Goal: Task Accomplishment & Management: Use online tool/utility

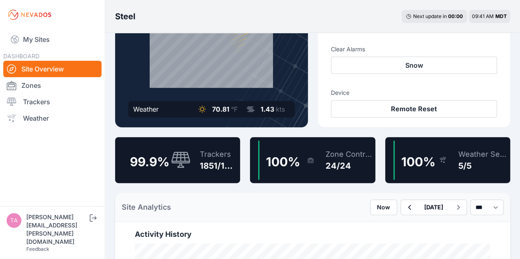
scroll to position [119, 0]
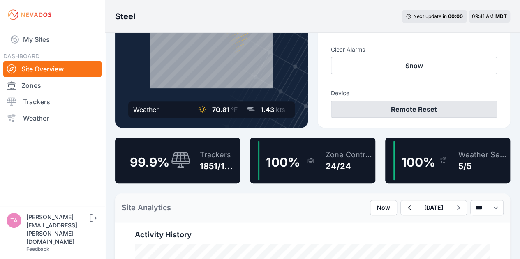
click at [358, 107] on button "Remote Reset" at bounding box center [414, 109] width 167 height 17
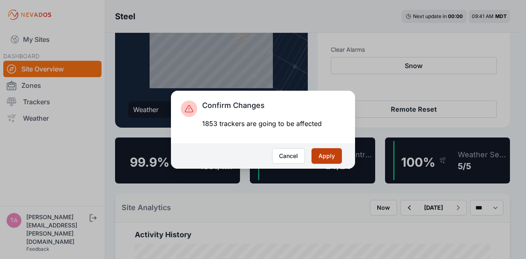
click at [324, 160] on button "Apply" at bounding box center [327, 156] width 30 height 16
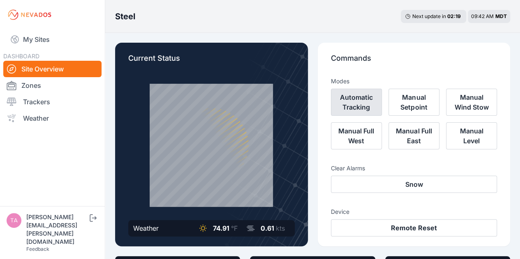
click at [347, 108] on button "Automatic Tracking" at bounding box center [356, 102] width 51 height 27
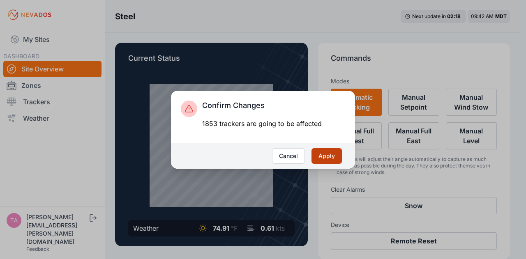
click at [326, 151] on button "Apply" at bounding box center [327, 156] width 30 height 16
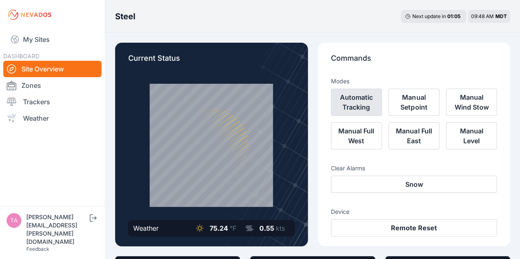
click at [362, 101] on button "Automatic Tracking" at bounding box center [356, 102] width 51 height 27
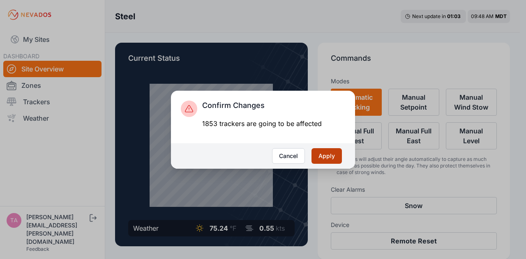
click at [327, 156] on button "Apply" at bounding box center [327, 156] width 30 height 16
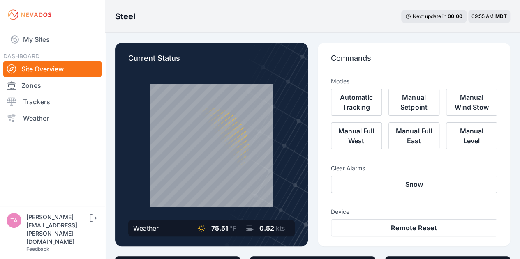
scroll to position [39, 0]
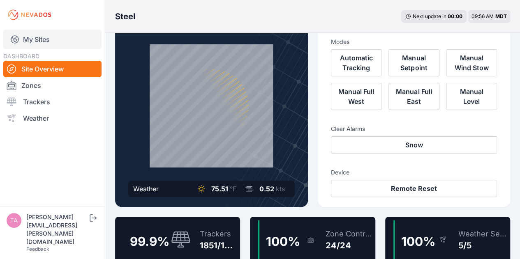
click at [67, 36] on link "My Sites" at bounding box center [52, 40] width 98 height 20
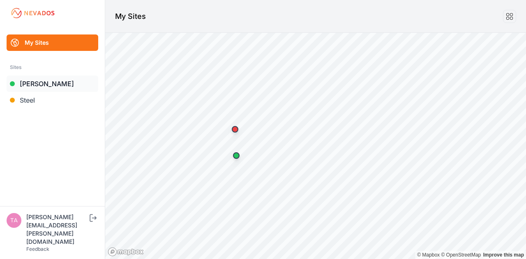
click at [40, 87] on link "[PERSON_NAME]" at bounding box center [53, 84] width 92 height 16
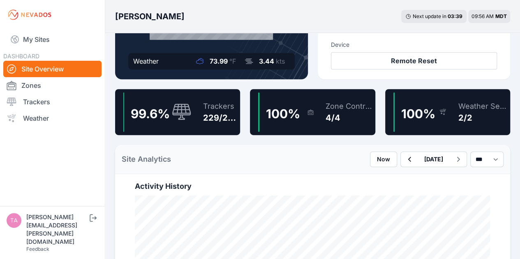
scroll to position [167, 0]
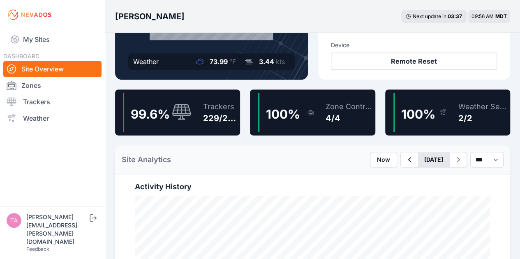
click at [422, 161] on button "[DATE]" at bounding box center [434, 160] width 32 height 15
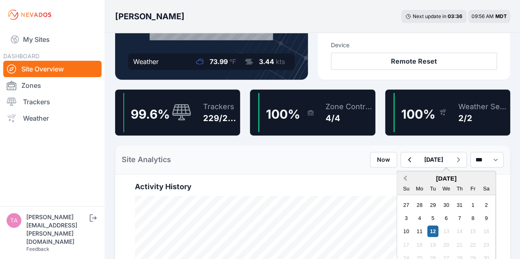
click at [405, 178] on span "Previous Month" at bounding box center [405, 178] width 0 height 9
click at [414, 230] on div "12" at bounding box center [419, 231] width 11 height 11
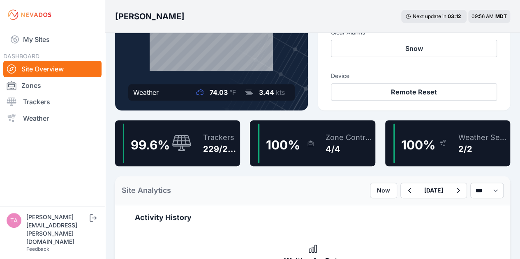
scroll to position [137, 0]
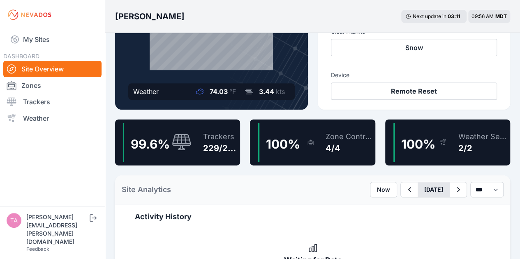
click at [418, 190] on button "[DATE]" at bounding box center [434, 190] width 32 height 15
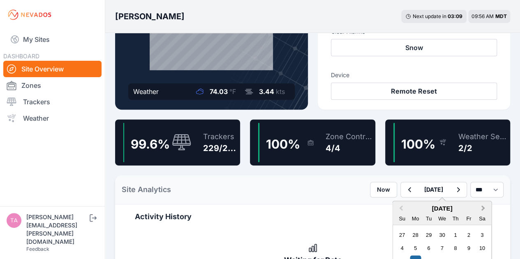
click at [477, 205] on button "Next Month" at bounding box center [483, 208] width 13 height 13
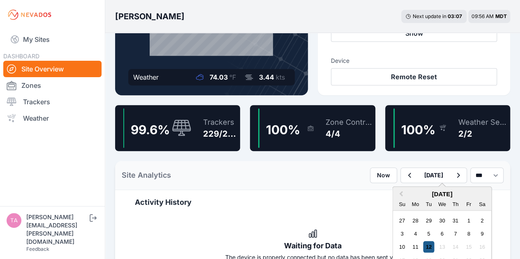
click at [423, 246] on div "12" at bounding box center [428, 247] width 11 height 11
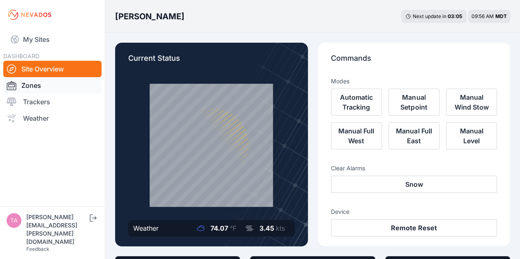
click at [74, 86] on link "Zones" at bounding box center [52, 85] width 98 height 16
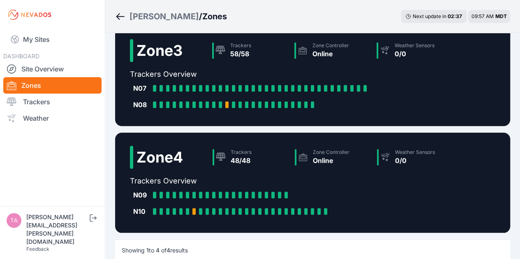
scroll to position [266, 0]
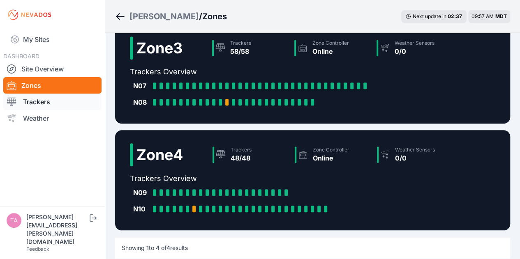
click at [67, 100] on link "Trackers" at bounding box center [52, 102] width 98 height 16
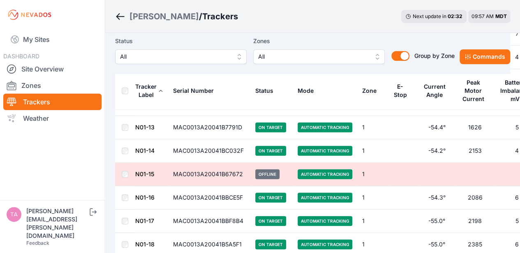
scroll to position [319, 0]
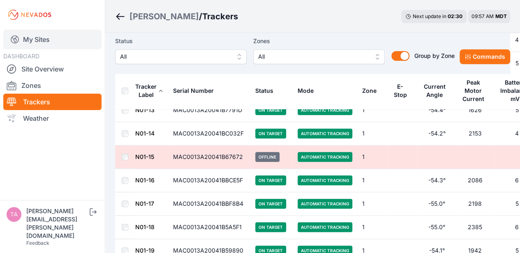
click at [37, 47] on link "My Sites" at bounding box center [52, 40] width 98 height 20
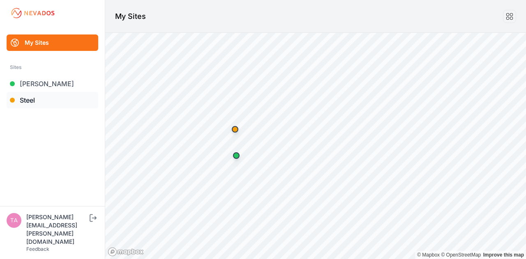
click at [40, 101] on link "Steel" at bounding box center [53, 100] width 92 height 16
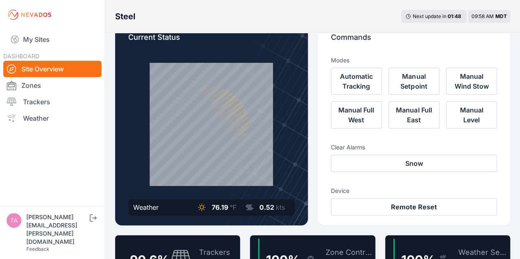
scroll to position [20, 0]
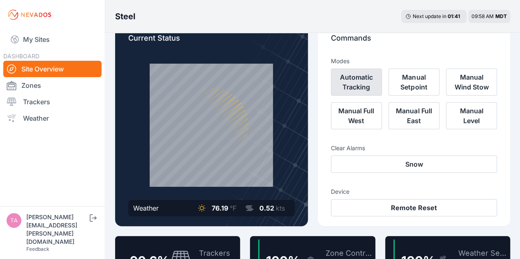
click at [347, 77] on button "Automatic Tracking" at bounding box center [356, 82] width 51 height 27
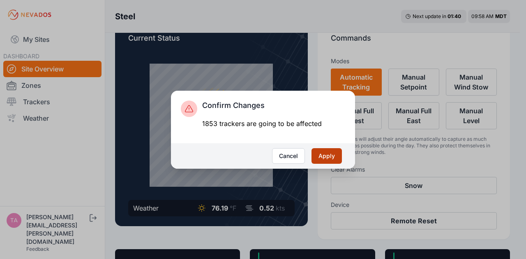
click at [324, 156] on button "Apply" at bounding box center [327, 156] width 30 height 16
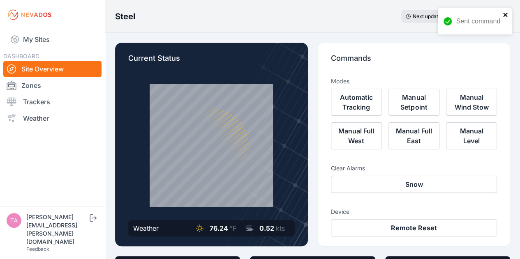
click at [506, 17] on icon "close" at bounding box center [506, 15] width 6 height 7
